Goal: Information Seeking & Learning: Learn about a topic

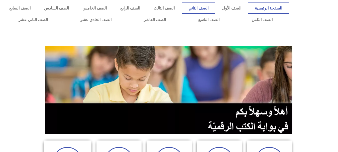
click at [215, 9] on link "الصف الثاني" at bounding box center [199, 9] width 34 height 12
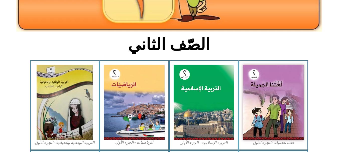
scroll to position [102, 0]
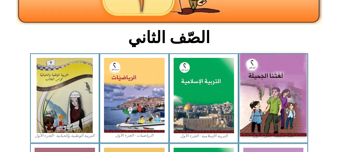
click at [274, 79] on img at bounding box center [273, 95] width 67 height 82
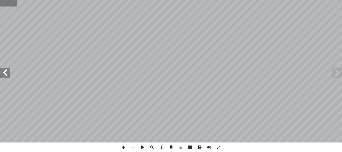
click at [11, 5] on input "text" at bounding box center [8, 3] width 17 height 7
type input "**"
click at [6, 72] on span at bounding box center [5, 73] width 10 height 10
click at [339, 72] on span at bounding box center [337, 73] width 10 height 10
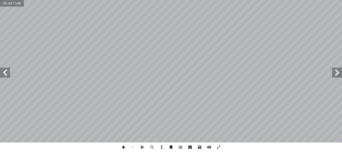
click at [124, 148] on span at bounding box center [124, 148] width 10 height 10
